Goal: Transaction & Acquisition: Purchase product/service

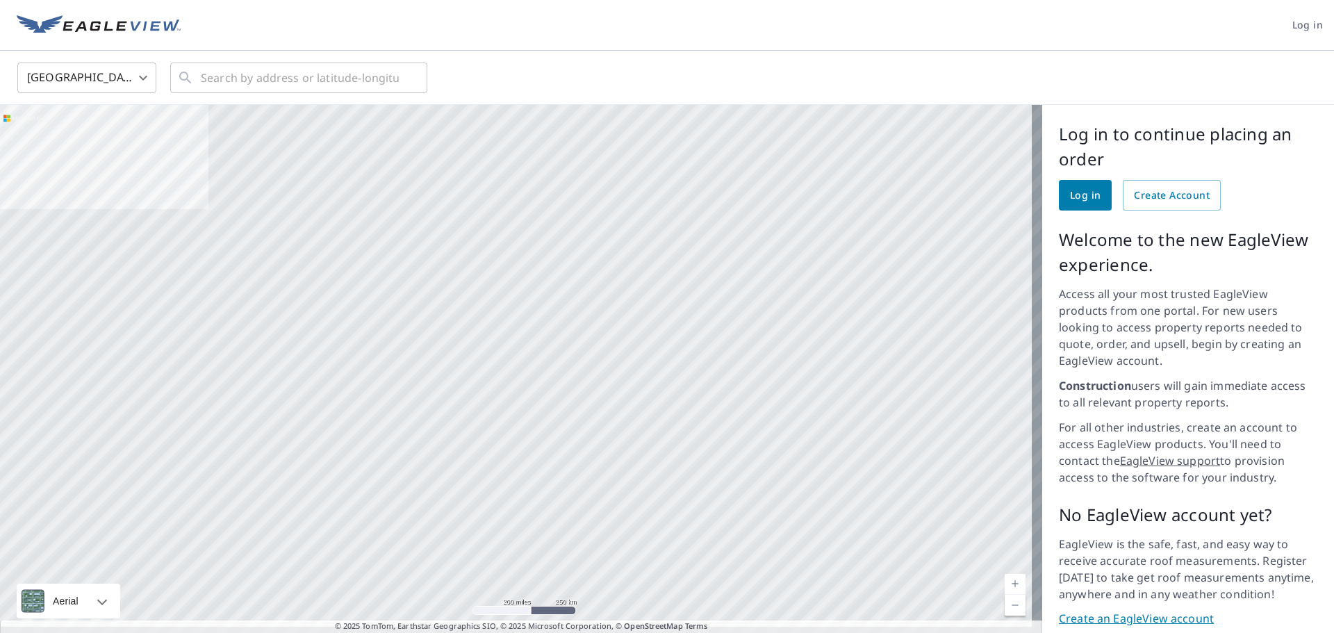
click at [1072, 201] on span "Log in" at bounding box center [1085, 195] width 31 height 17
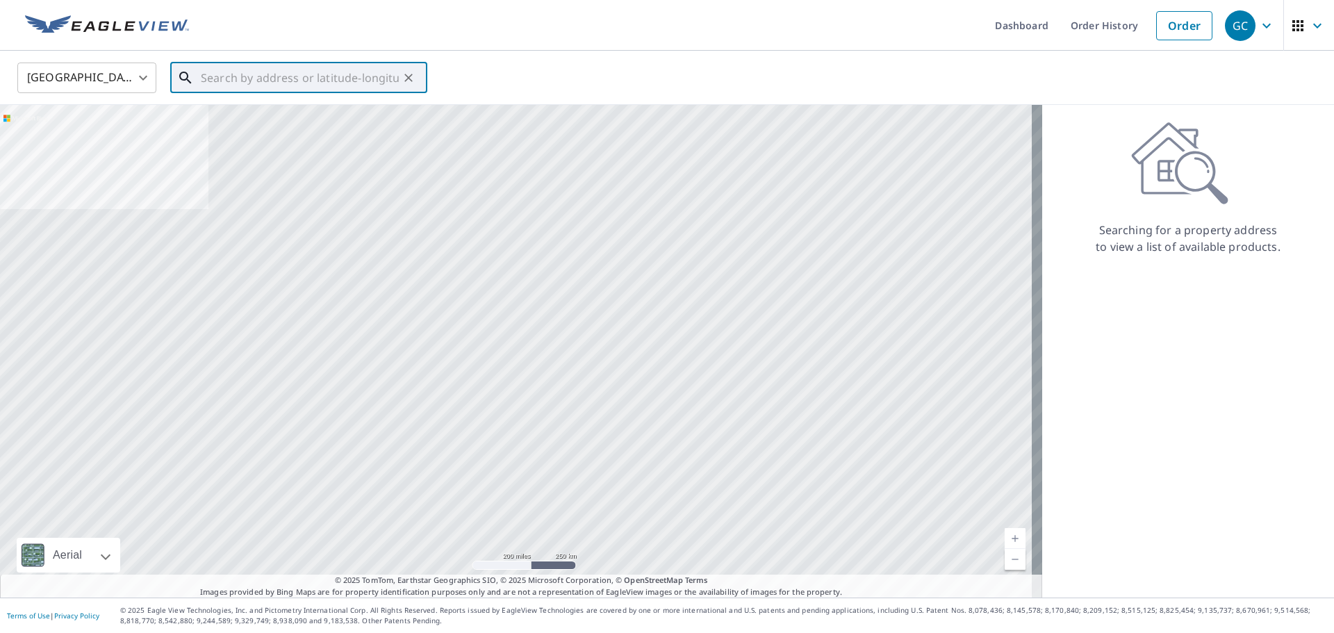
click at [208, 78] on input "text" at bounding box center [300, 77] width 198 height 39
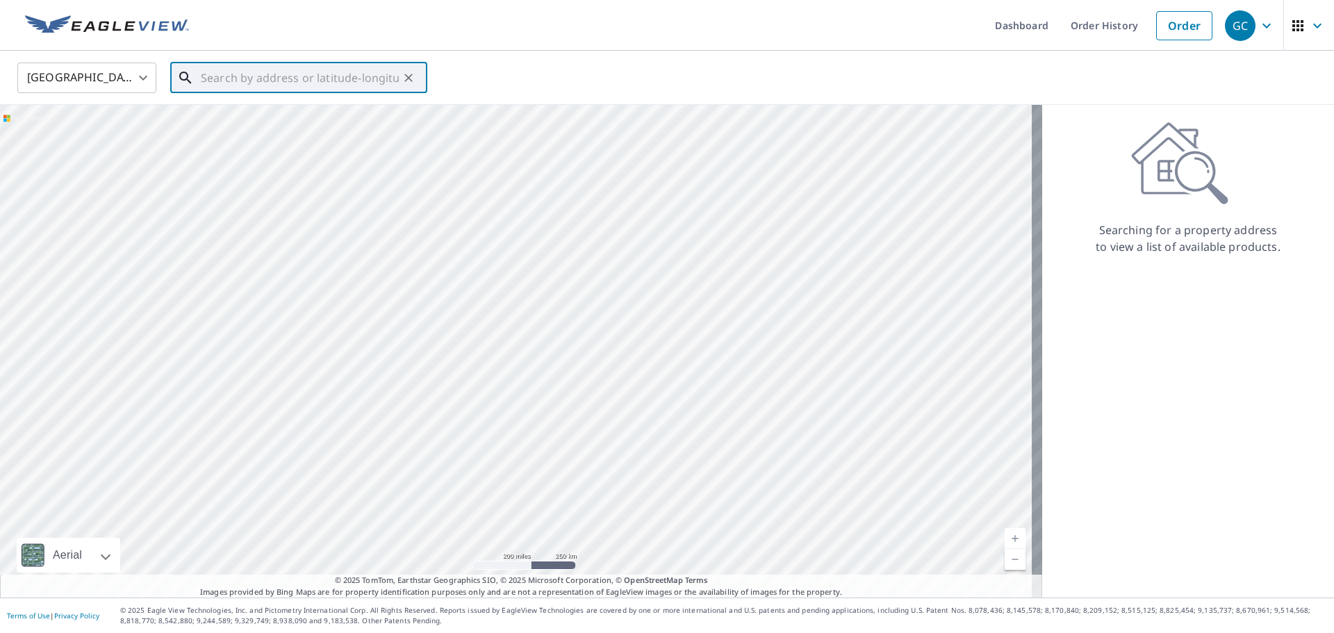
paste input "32000 Oxgate Lane Chagrin Falls, OH 44022"
click at [249, 134] on p "Chagrin Falls, OH 44022" at bounding box center [307, 133] width 218 height 14
type input "32000 Oxgate Ln Chagrin Falls, OH 44022"
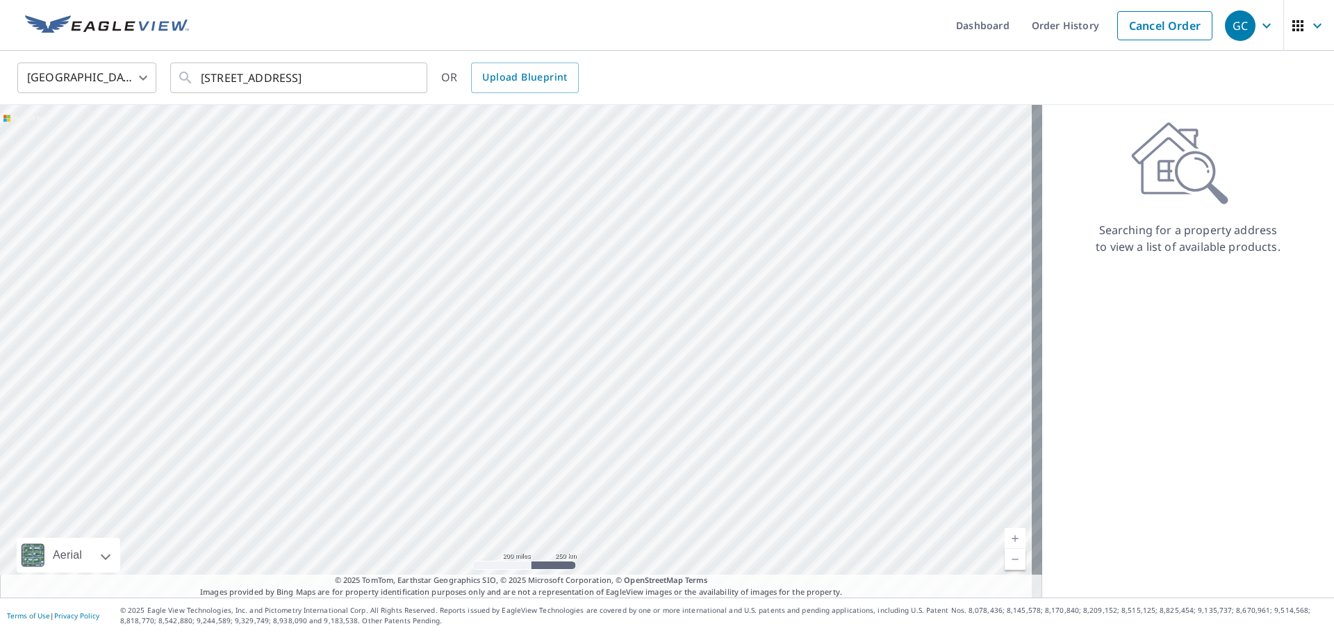
scroll to position [0, 0]
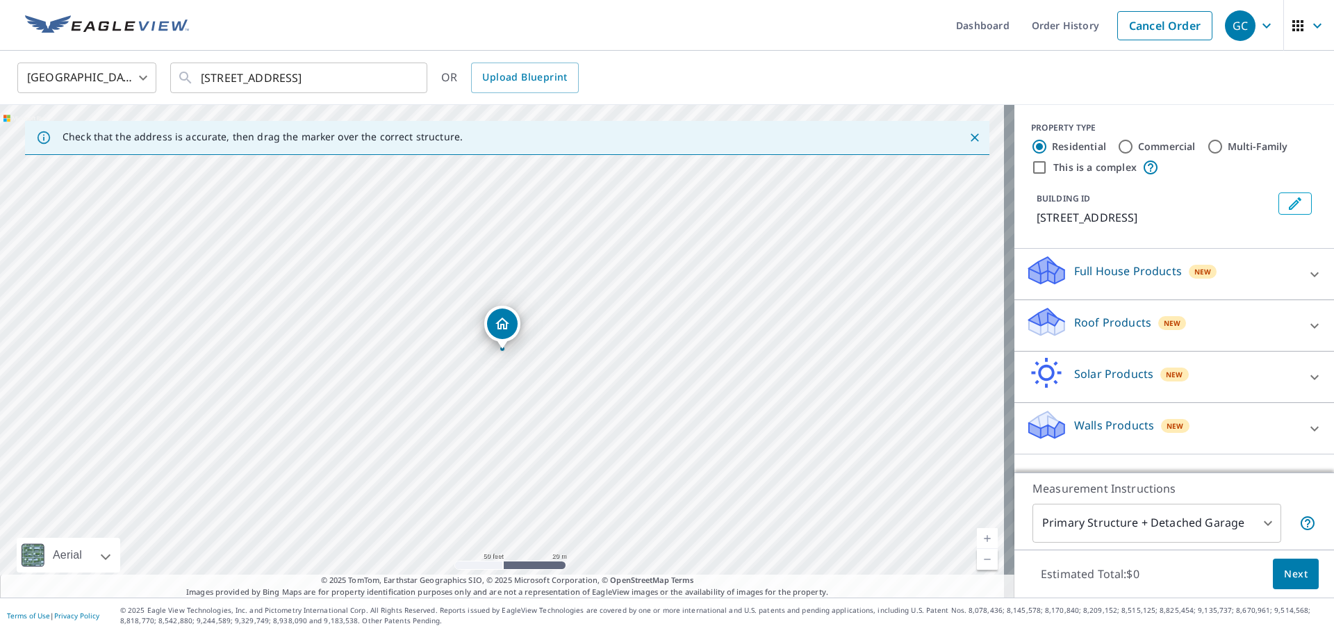
click at [1222, 279] on div "Full House Products New" at bounding box center [1161, 274] width 272 height 40
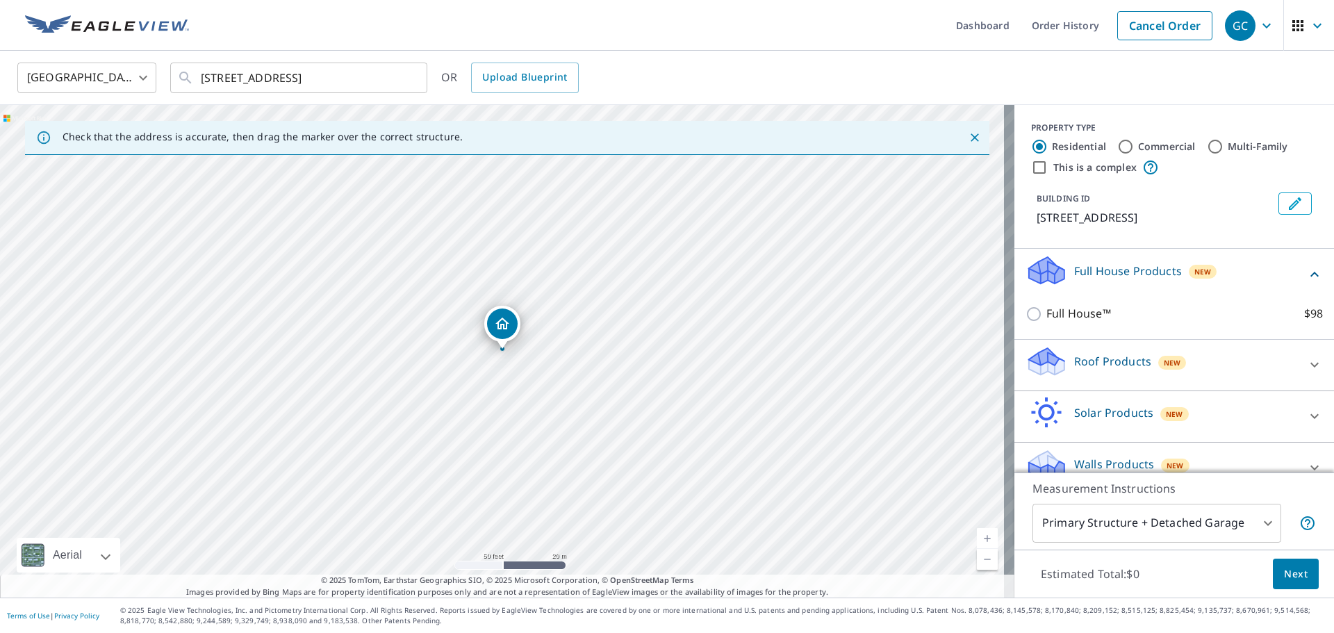
click at [1221, 276] on div "Full House Products New" at bounding box center [1165, 274] width 281 height 40
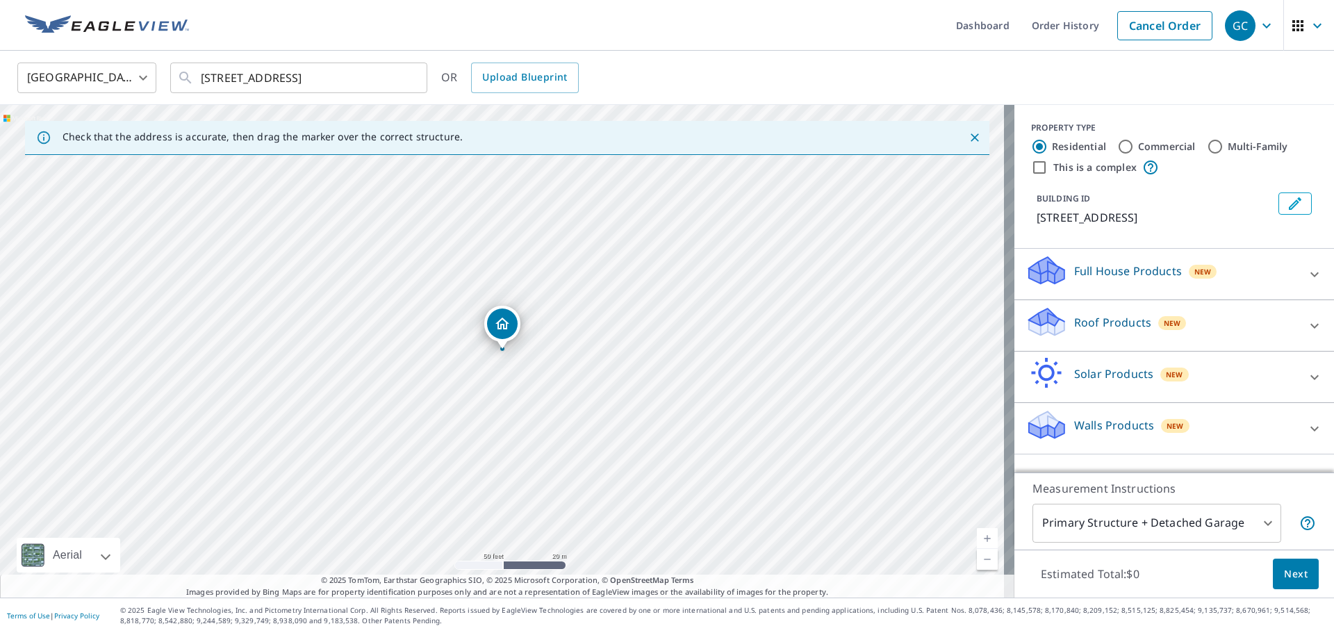
click at [1235, 306] on div "Roof Products New" at bounding box center [1161, 326] width 272 height 40
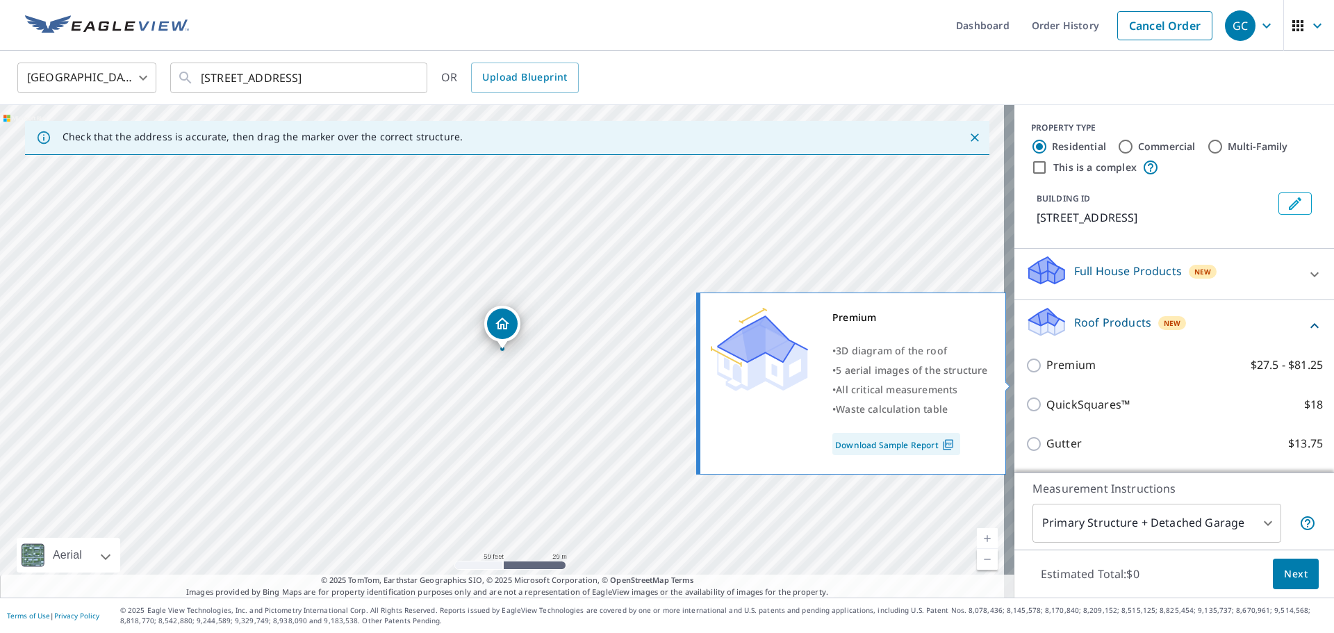
click at [1065, 374] on p "Premium" at bounding box center [1070, 364] width 49 height 17
click at [1046, 374] on input "Premium $27.5 - $81.25" at bounding box center [1035, 365] width 21 height 17
checkbox input "true"
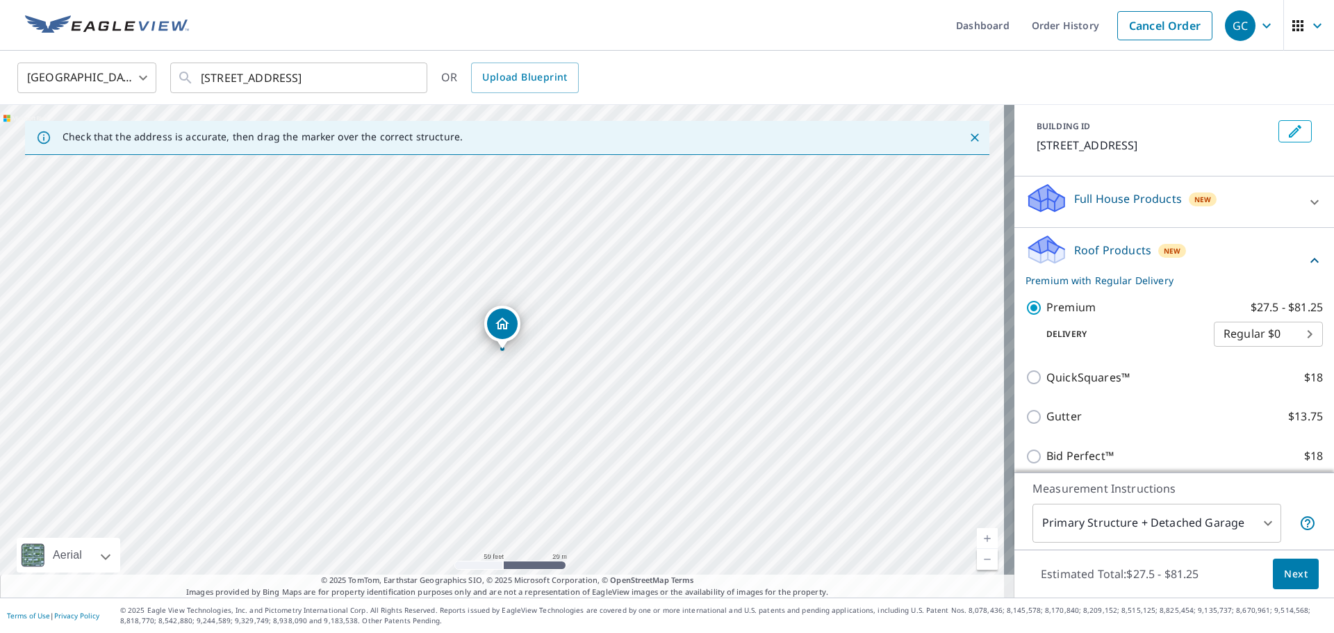
scroll to position [201, 0]
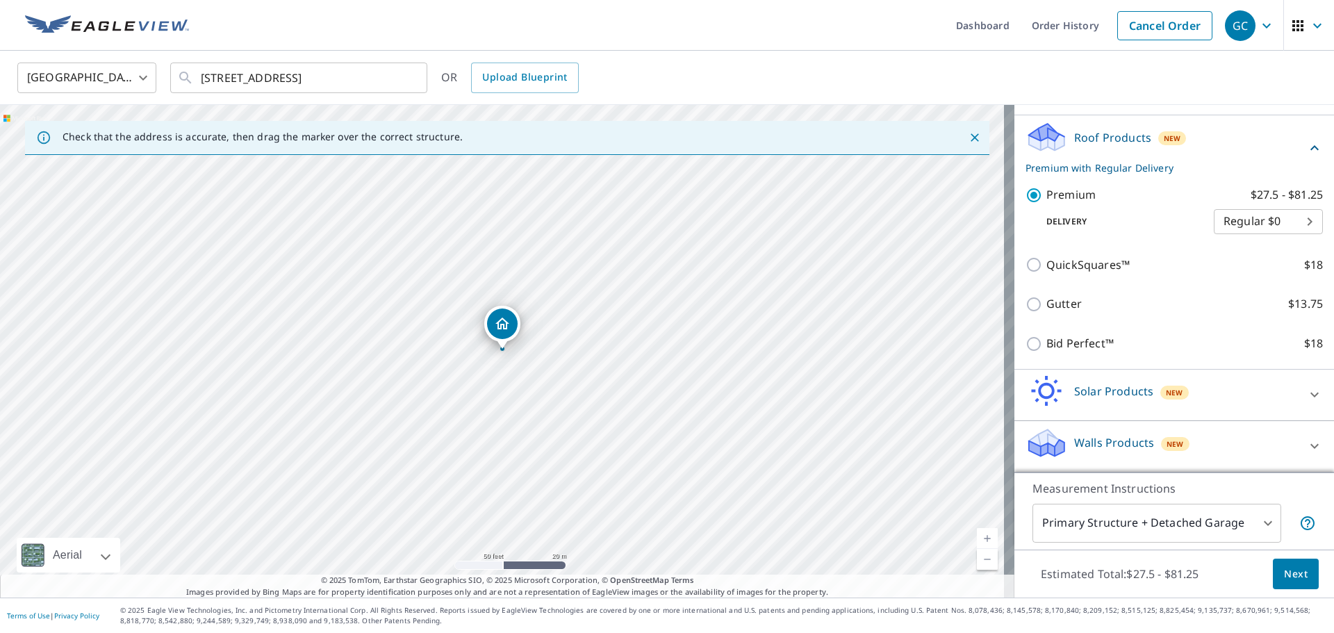
click at [1284, 586] on button "Next" at bounding box center [1295, 573] width 46 height 31
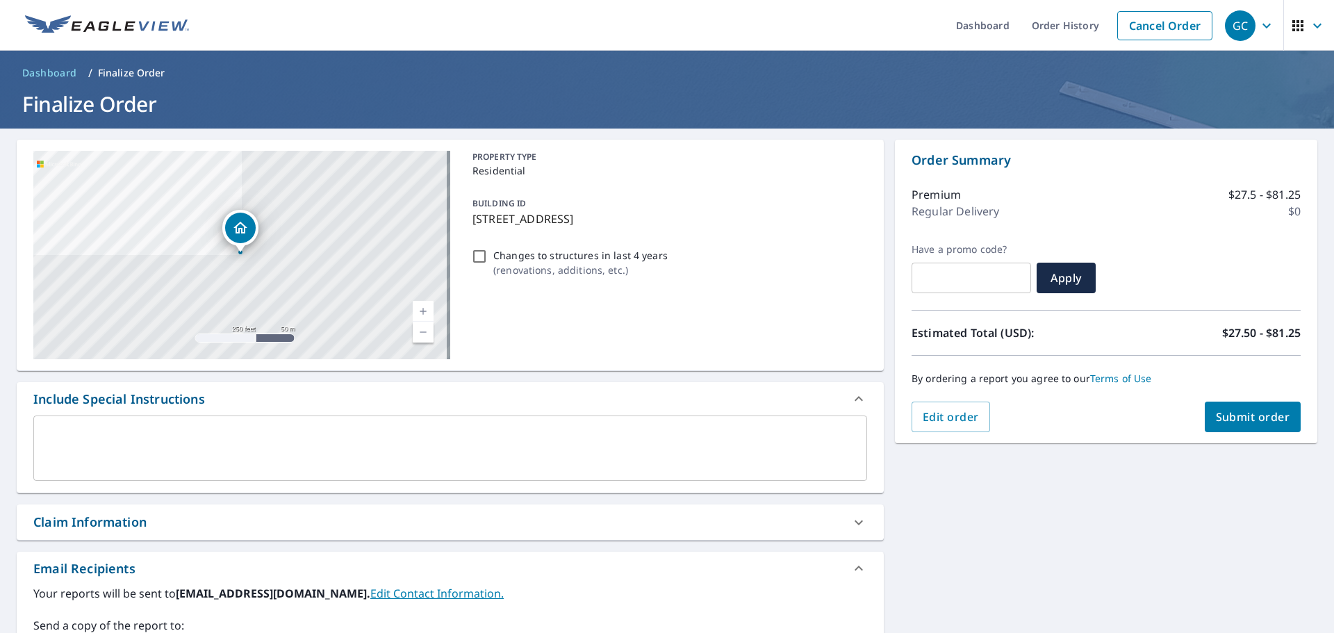
click at [1243, 412] on span "Submit order" at bounding box center [1252, 416] width 74 height 15
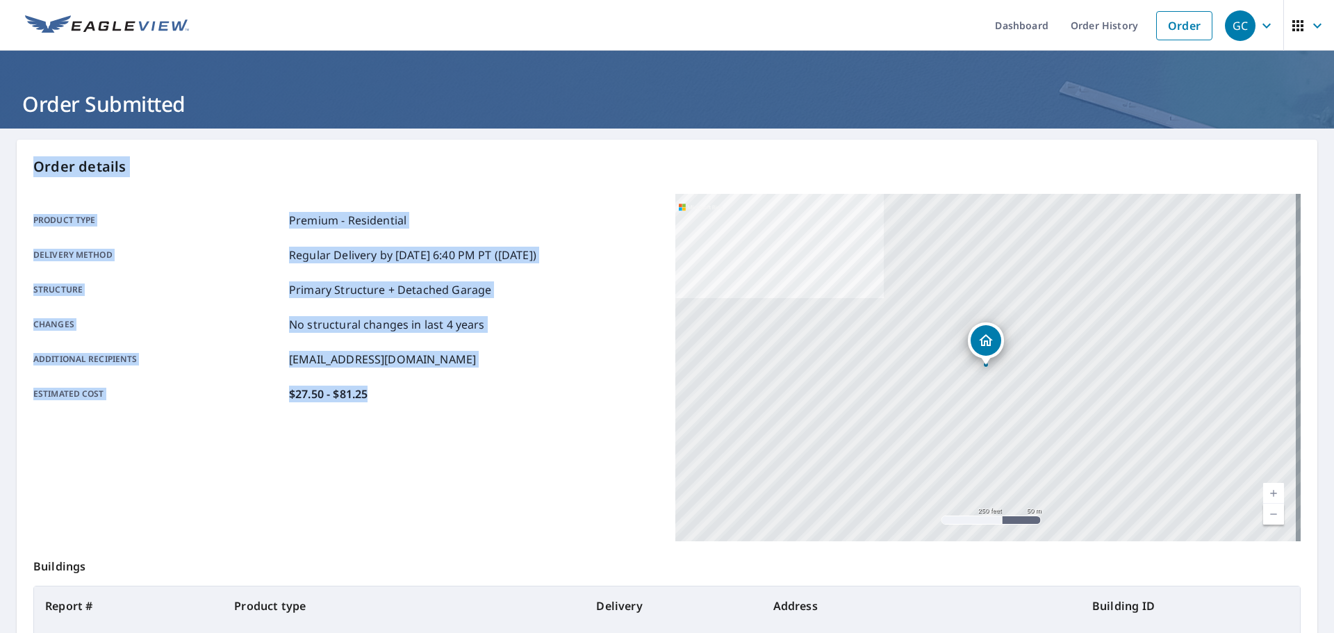
drag, startPoint x: 591, startPoint y: 313, endPoint x: 670, endPoint y: 317, distance: 79.3
click at [451, 315] on div "Product type Premium - Residential Delivery method Regular Delivery by 9/9/2025…" at bounding box center [345, 307] width 625 height 190
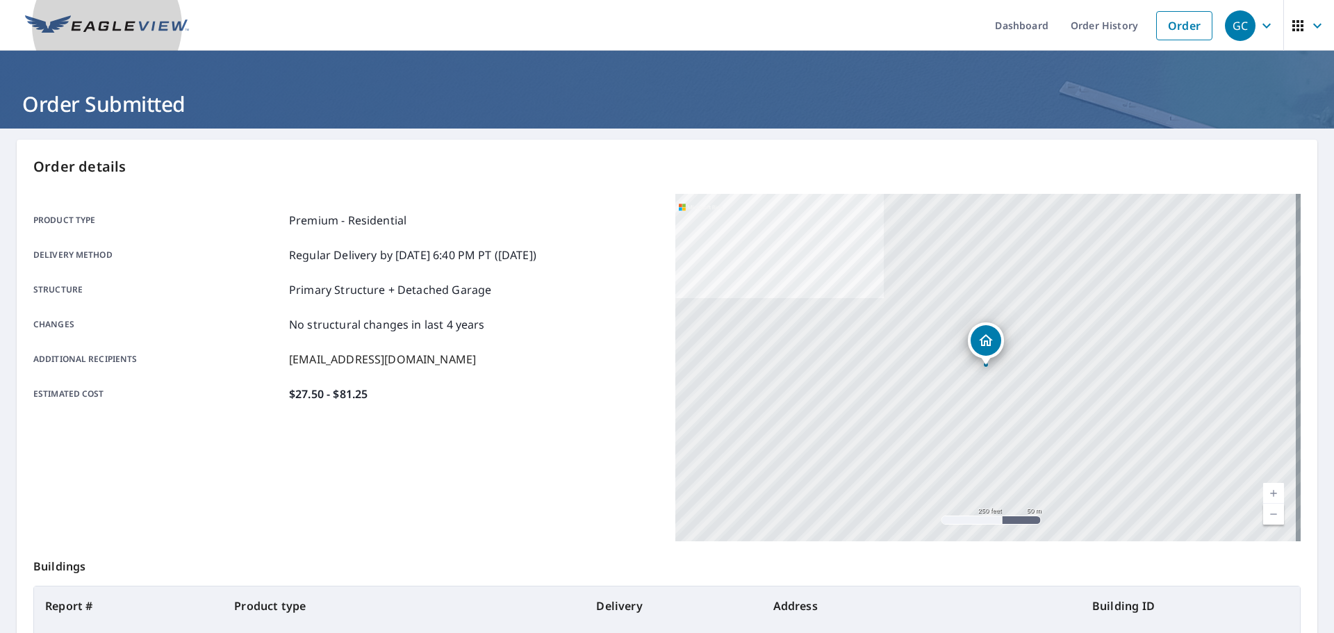
click at [110, 30] on img at bounding box center [107, 25] width 164 height 21
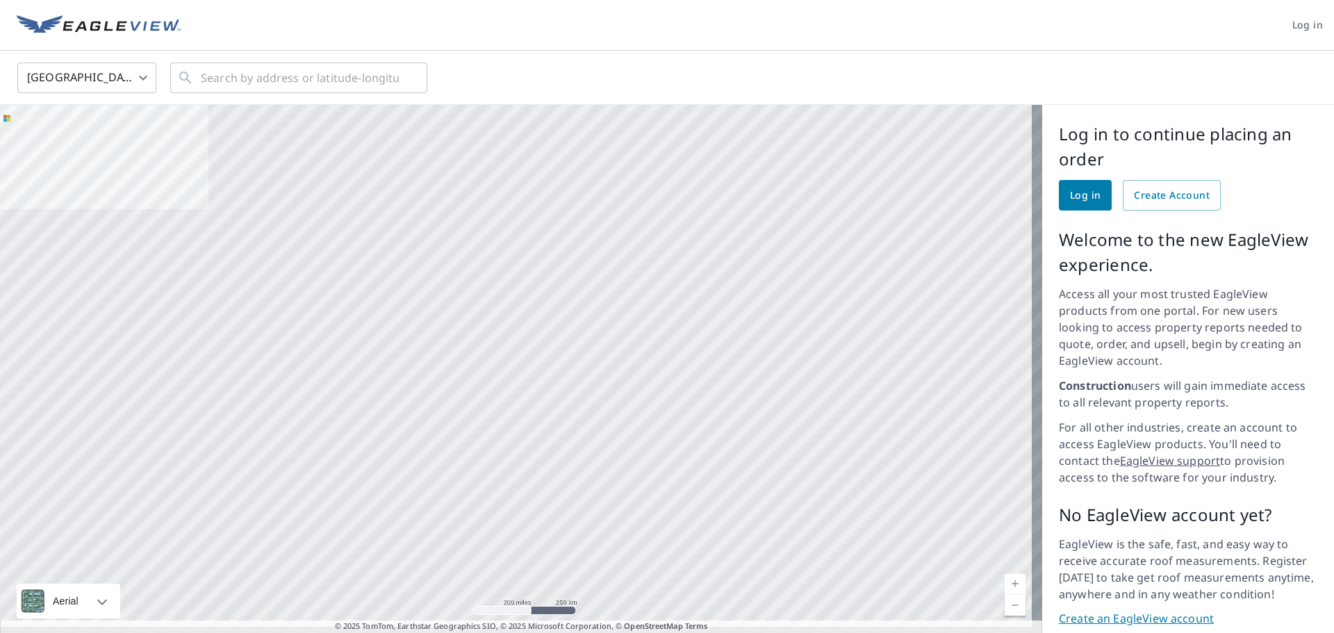
click at [1081, 194] on span "Log in" at bounding box center [1085, 195] width 31 height 17
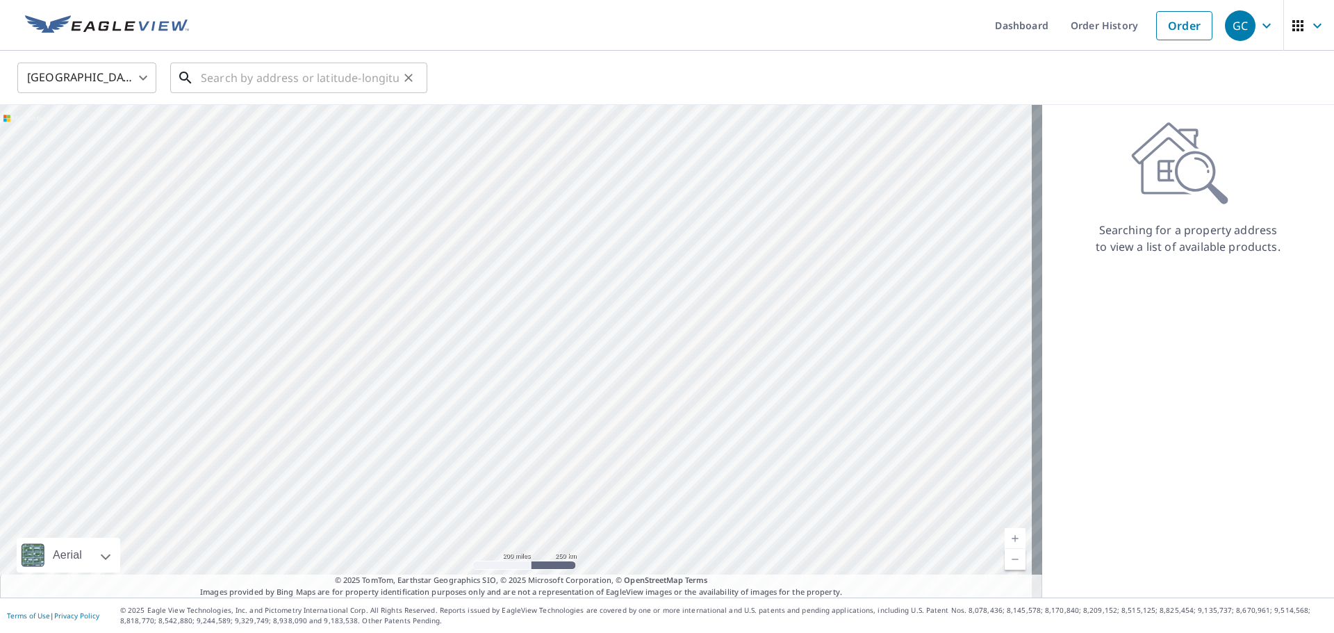
click at [287, 76] on input "text" at bounding box center [300, 77] width 198 height 39
paste input "[STREET_ADDRESS]"
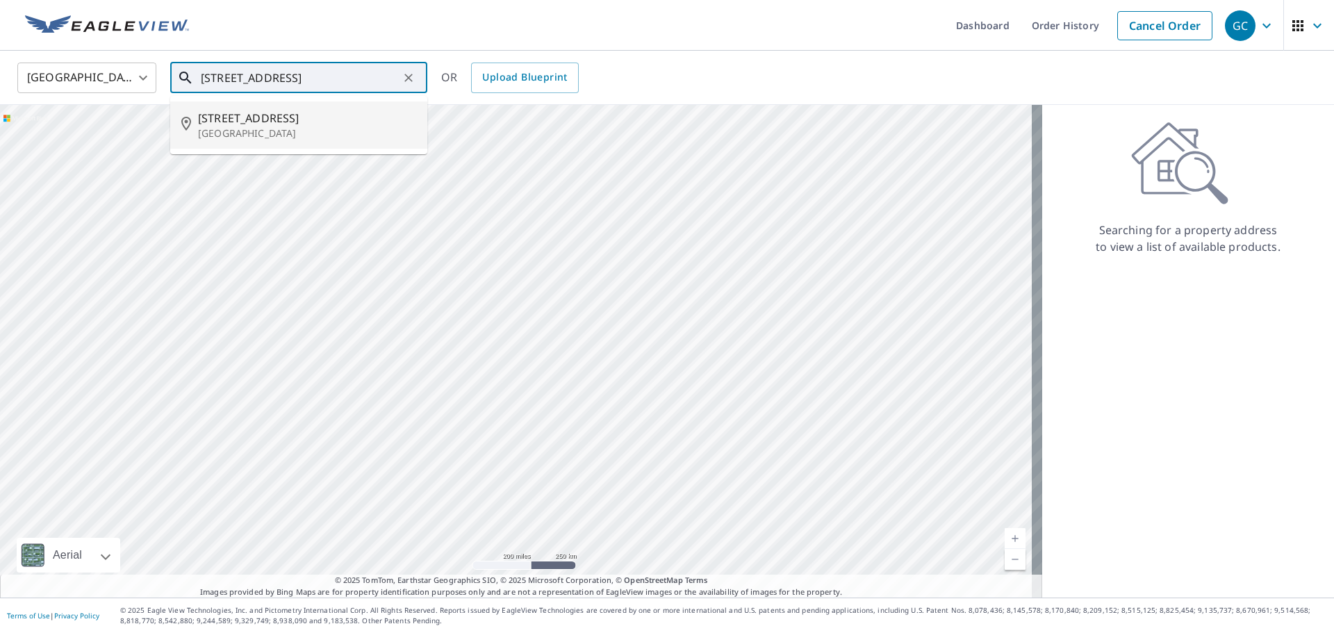
click at [293, 118] on span "[STREET_ADDRESS]" at bounding box center [307, 118] width 218 height 17
type input "[STREET_ADDRESS]"
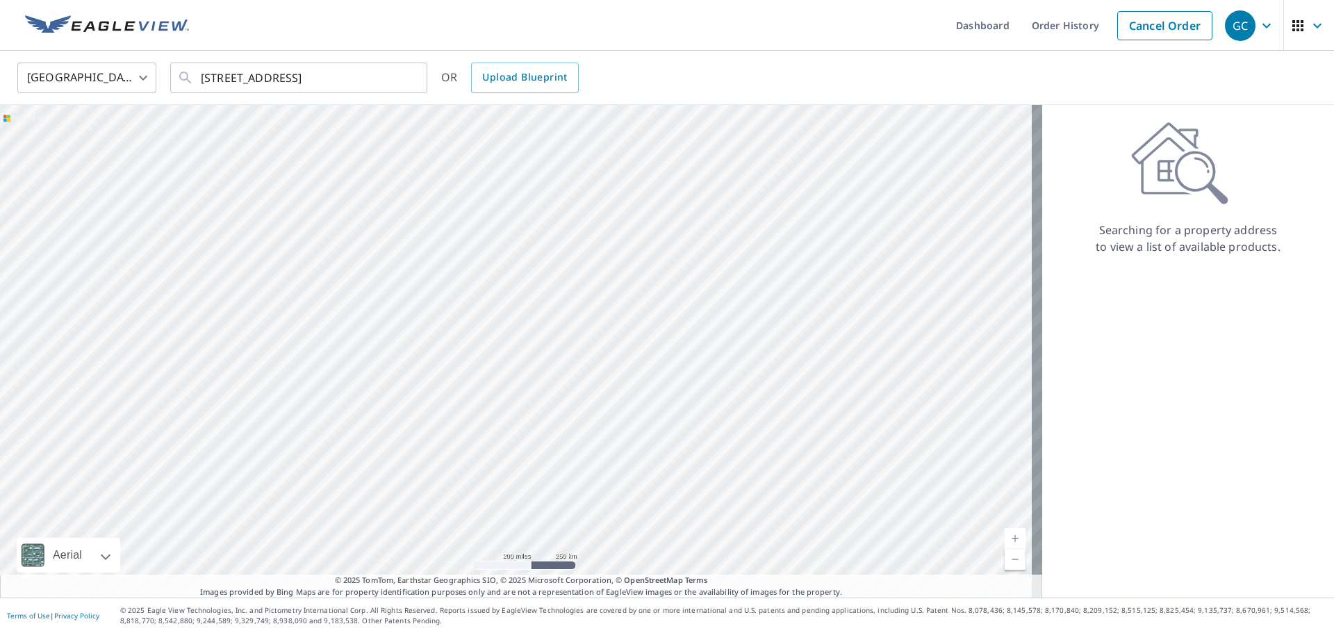
scroll to position [0, 0]
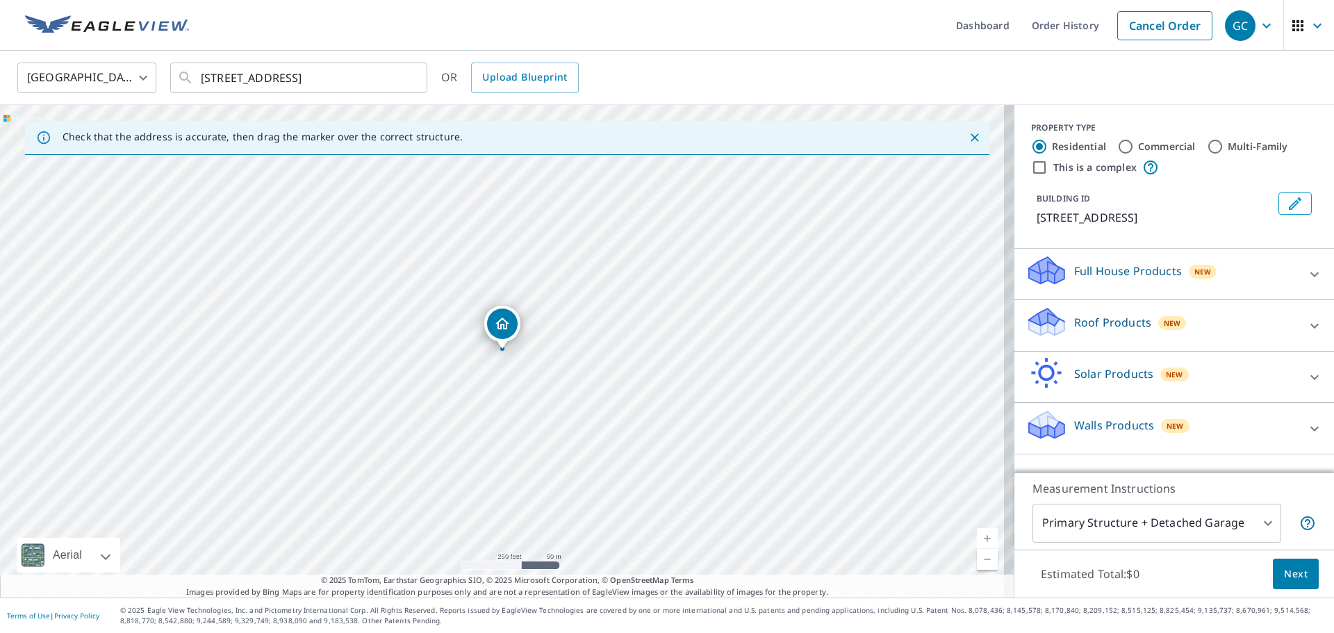
click at [1224, 342] on div "Roof Products New" at bounding box center [1161, 326] width 272 height 40
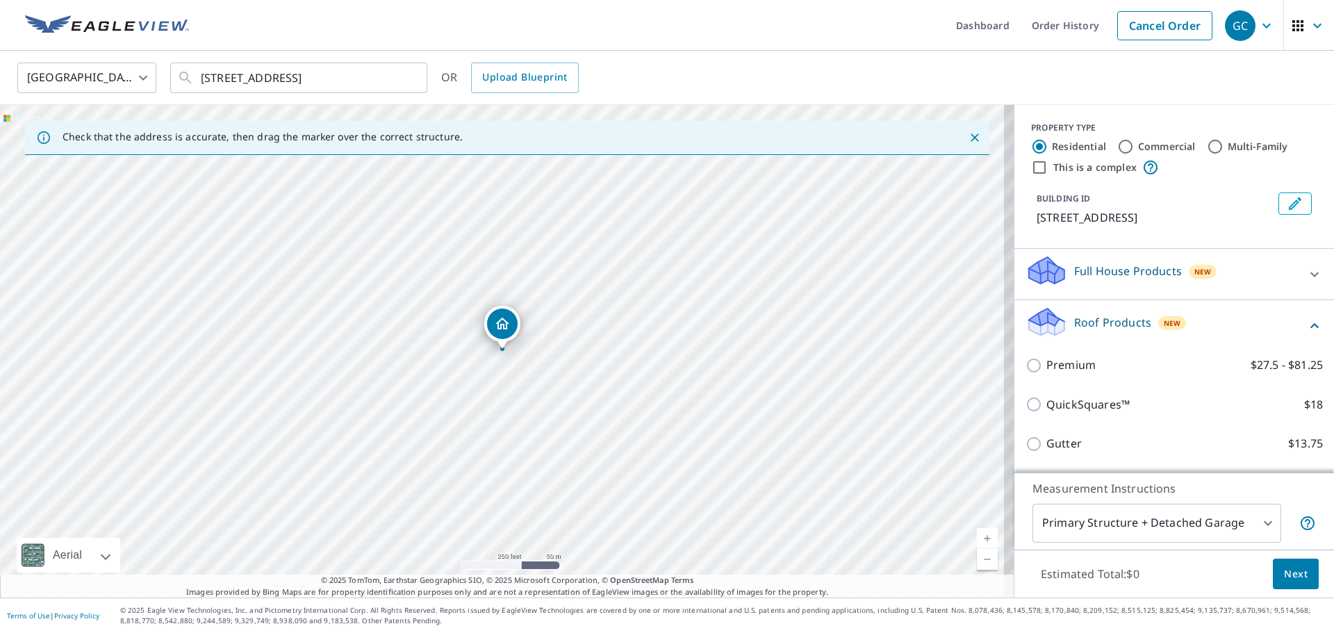
scroll to position [156, 0]
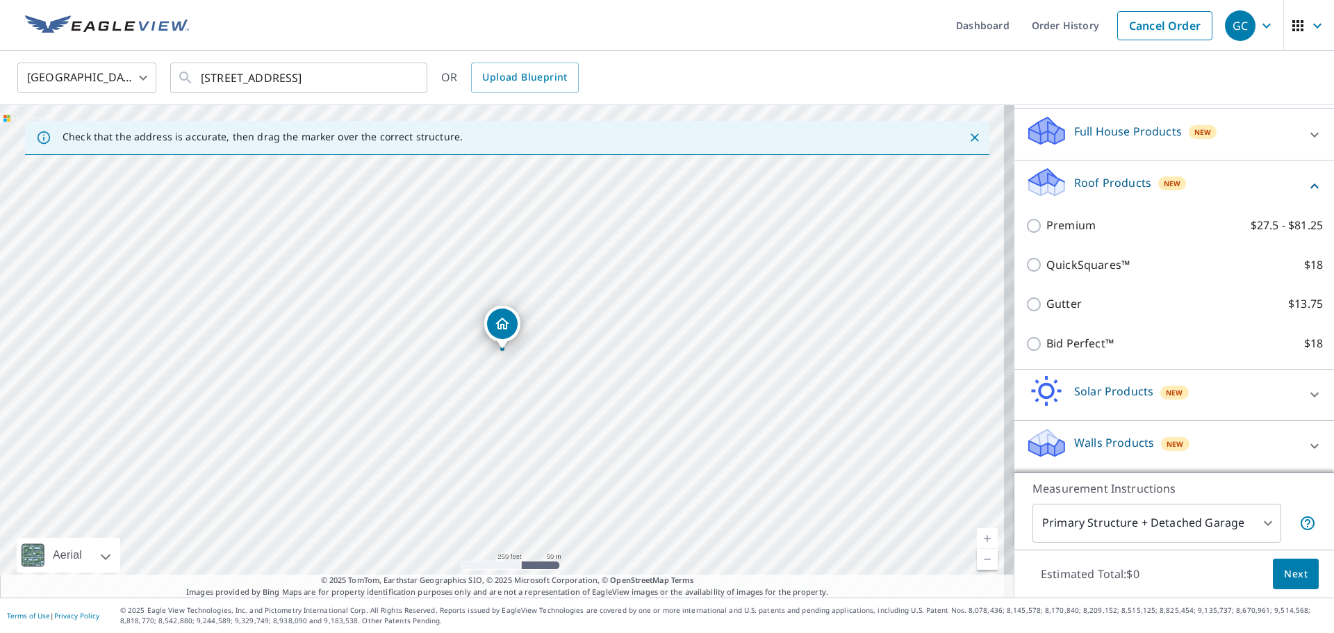
click at [1043, 234] on div "Premium $27.5 - $81.25" at bounding box center [1173, 226] width 297 height 40
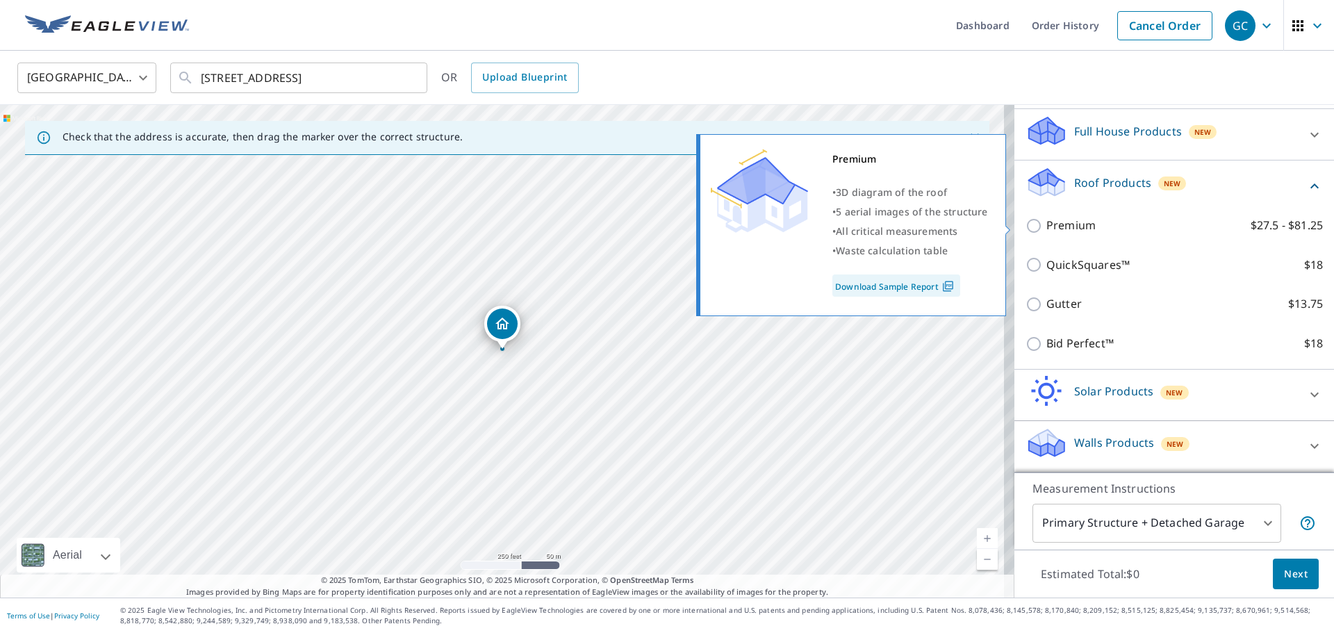
click at [1050, 231] on p "Premium" at bounding box center [1070, 225] width 49 height 17
click at [1046, 231] on input "Premium $27.5 - $81.25" at bounding box center [1035, 225] width 21 height 17
checkbox input "true"
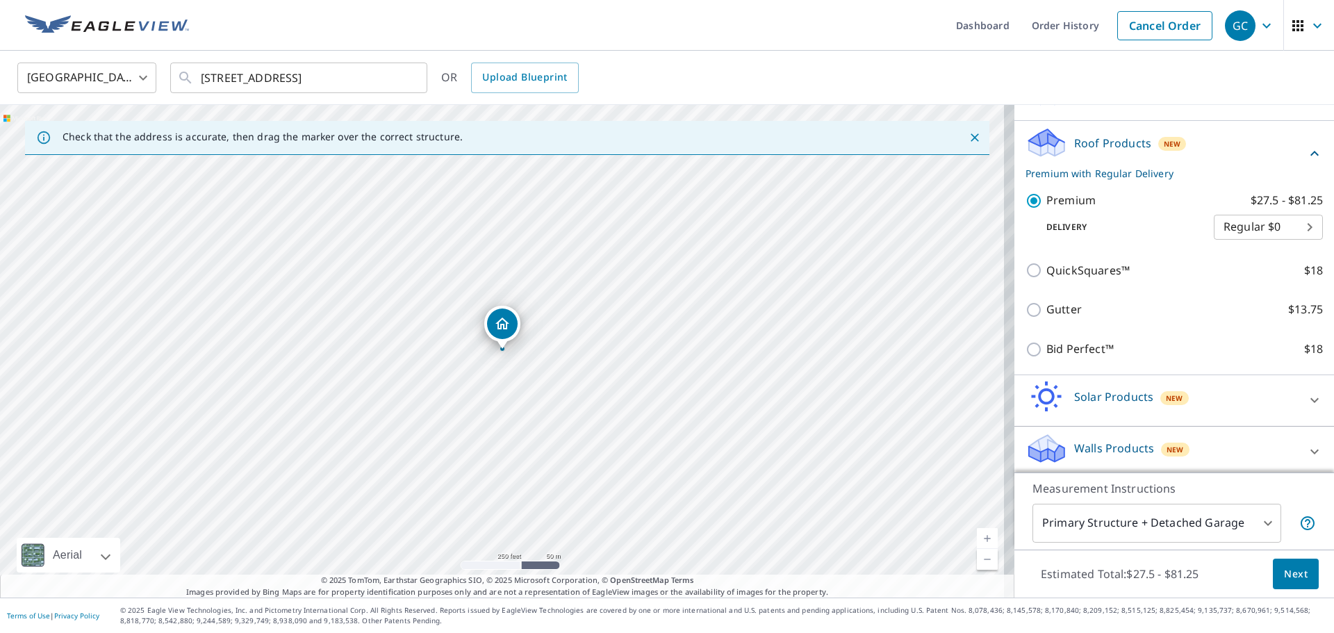
scroll to position [201, 0]
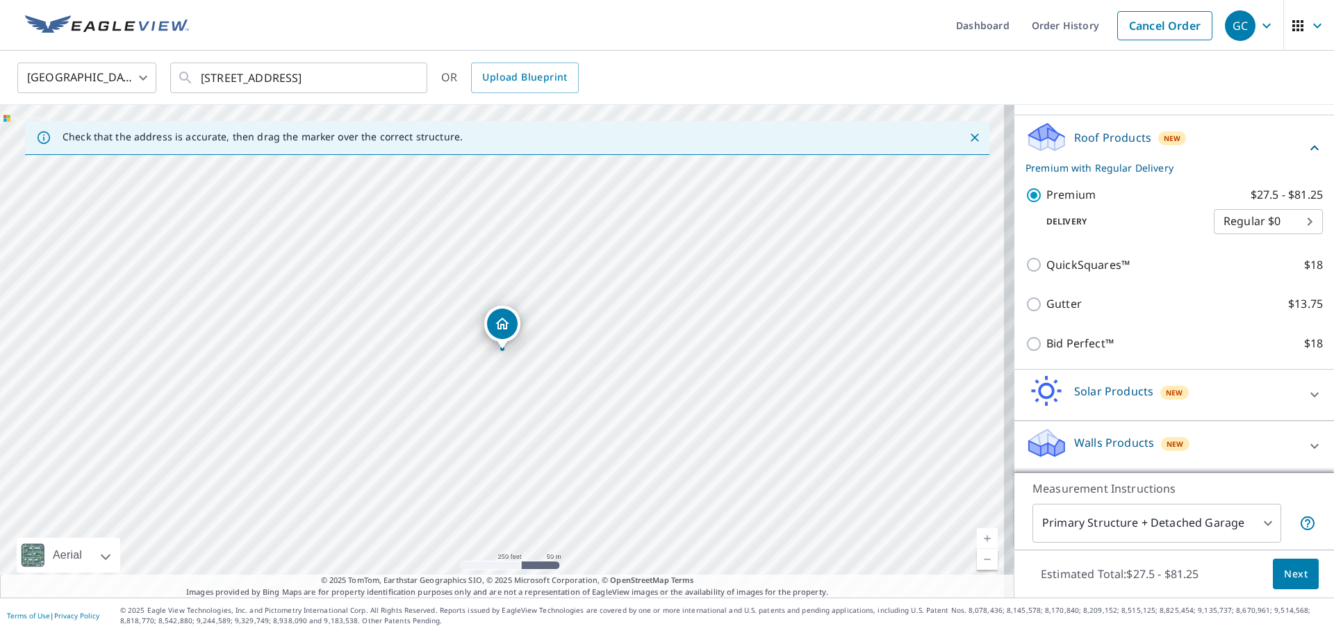
click at [1284, 578] on span "Next" at bounding box center [1296, 573] width 24 height 17
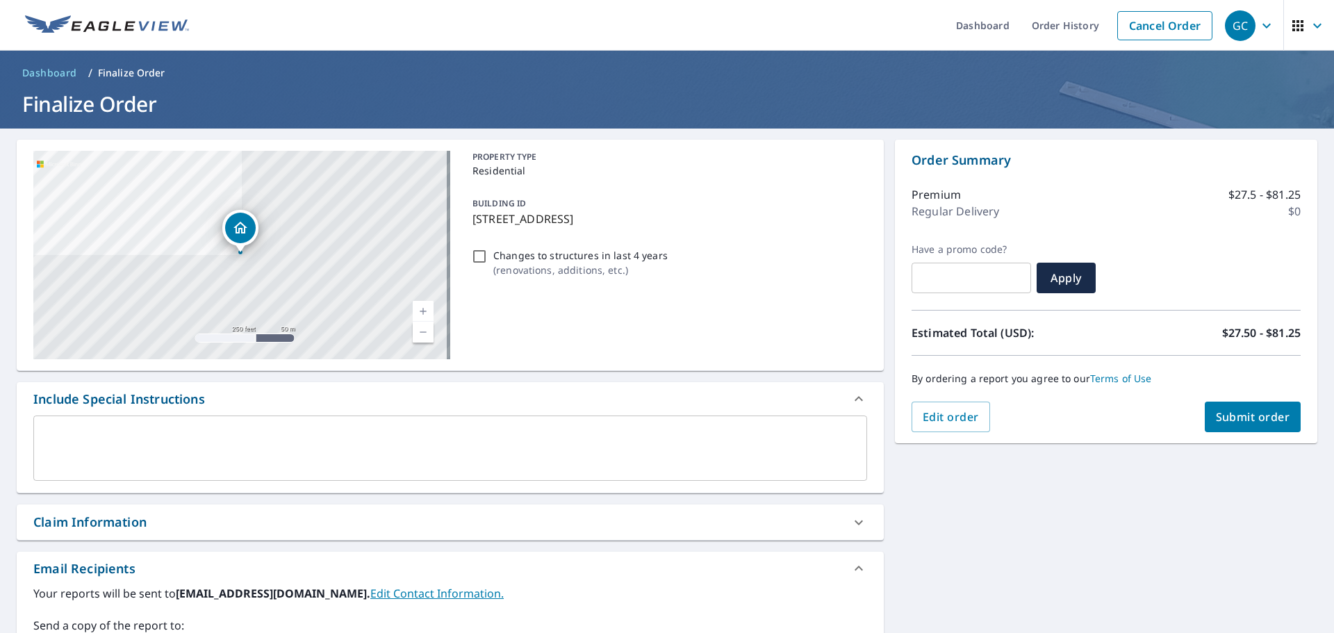
click at [1253, 415] on span "Submit order" at bounding box center [1252, 416] width 74 height 15
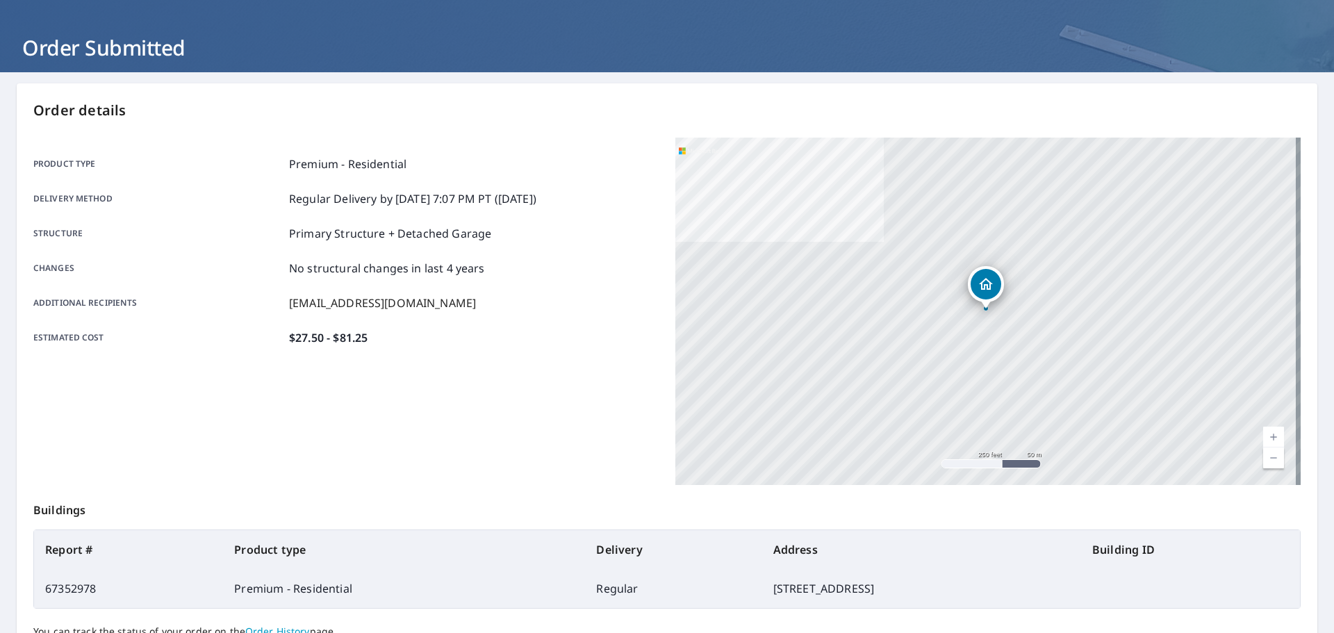
scroll to position [185, 0]
